Goal: Navigation & Orientation: Find specific page/section

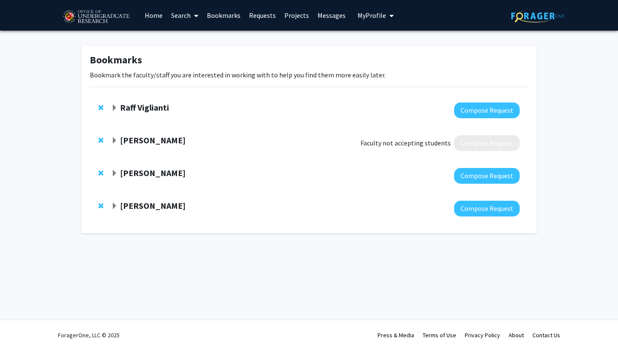
click at [157, 15] on link "Home" at bounding box center [153, 15] width 26 height 30
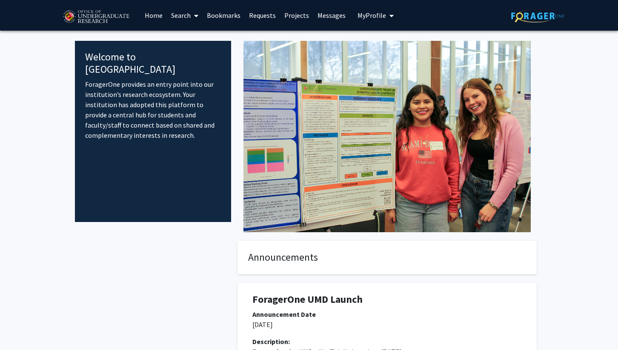
click at [214, 19] on link "Bookmarks" at bounding box center [224, 15] width 42 height 30
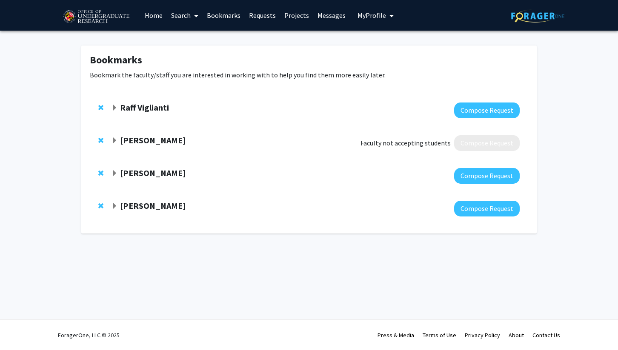
click at [145, 108] on strong "Raff Viglianti" at bounding box center [144, 107] width 49 height 11
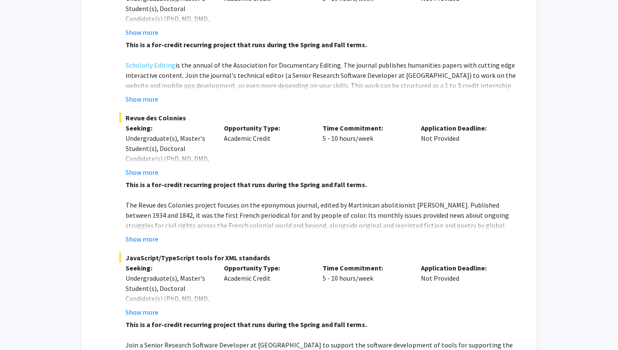
scroll to position [264, 0]
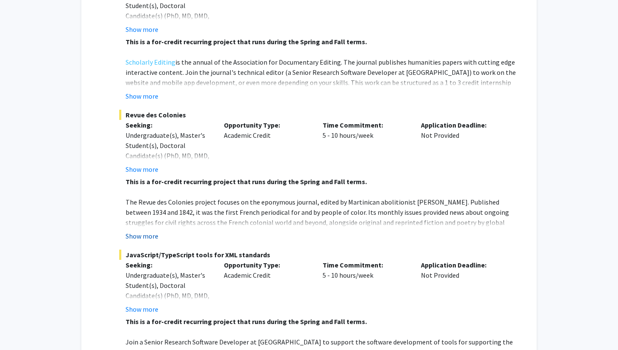
click at [148, 231] on button "Show more" at bounding box center [142, 236] width 33 height 10
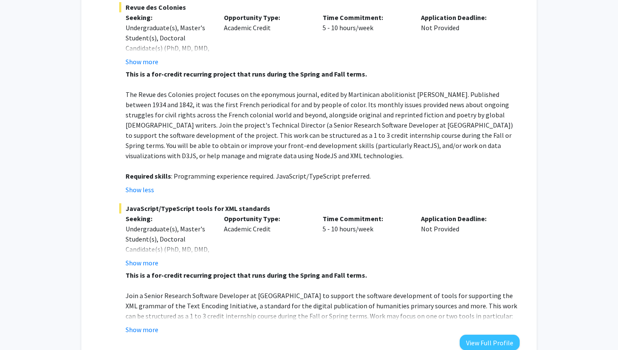
scroll to position [374, 0]
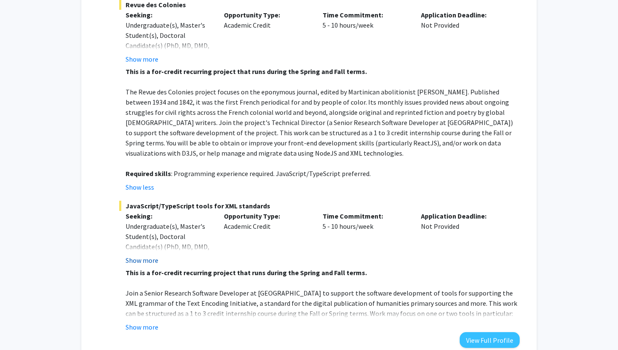
click at [141, 255] on button "Show more" at bounding box center [142, 260] width 33 height 10
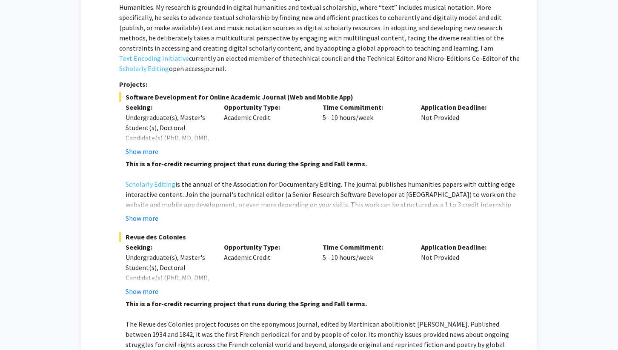
scroll to position [0, 0]
